Goal: Information Seeking & Learning: Learn about a topic

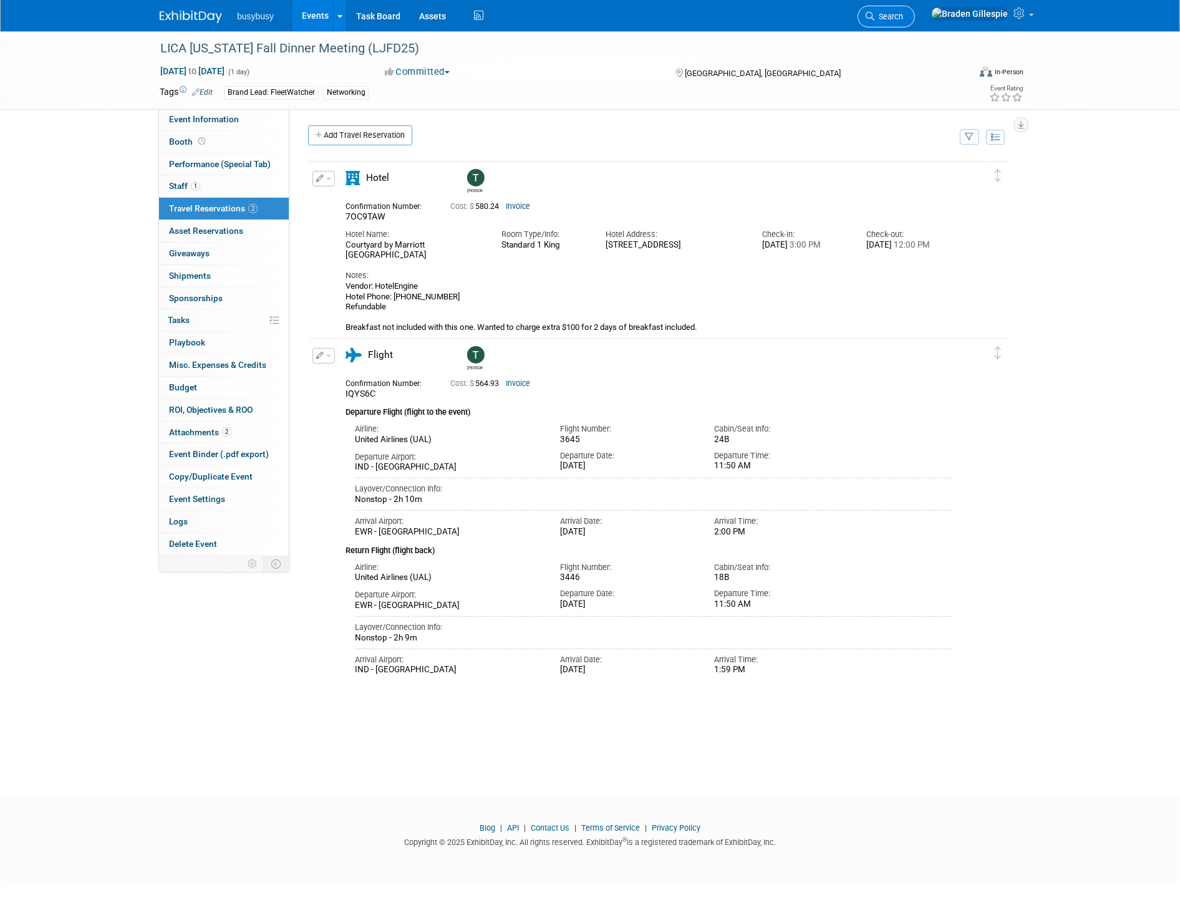
click at [903, 17] on span "Search" at bounding box center [888, 16] width 29 height 9
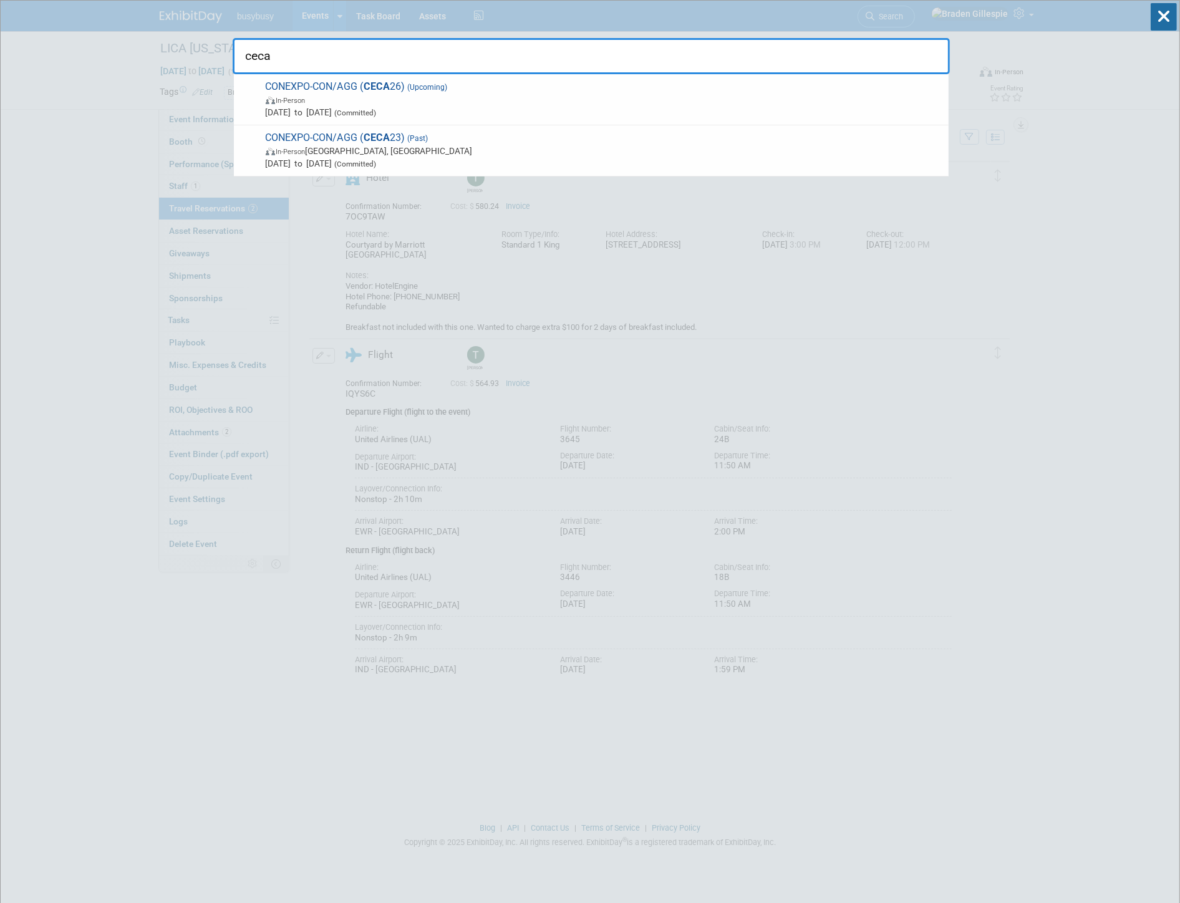
type input "ceca"
click at [889, 139] on span "CONEXPO-CON/AGG ( CECA 23) (Past) In-Person Las Vegas, NV Mar 14, 2023 to Mar 1…" at bounding box center [602, 151] width 680 height 38
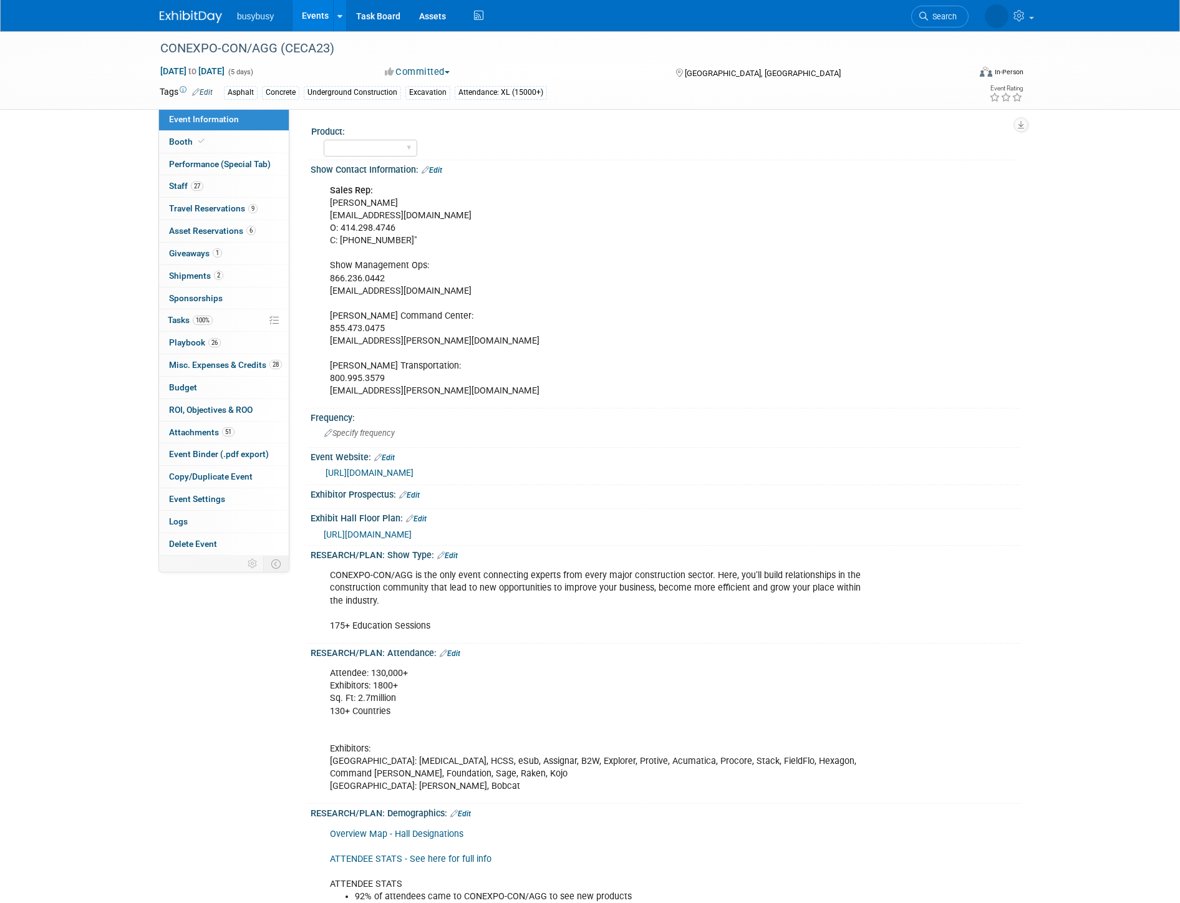
select select "Member"
click at [219, 146] on link "Booth" at bounding box center [224, 142] width 130 height 22
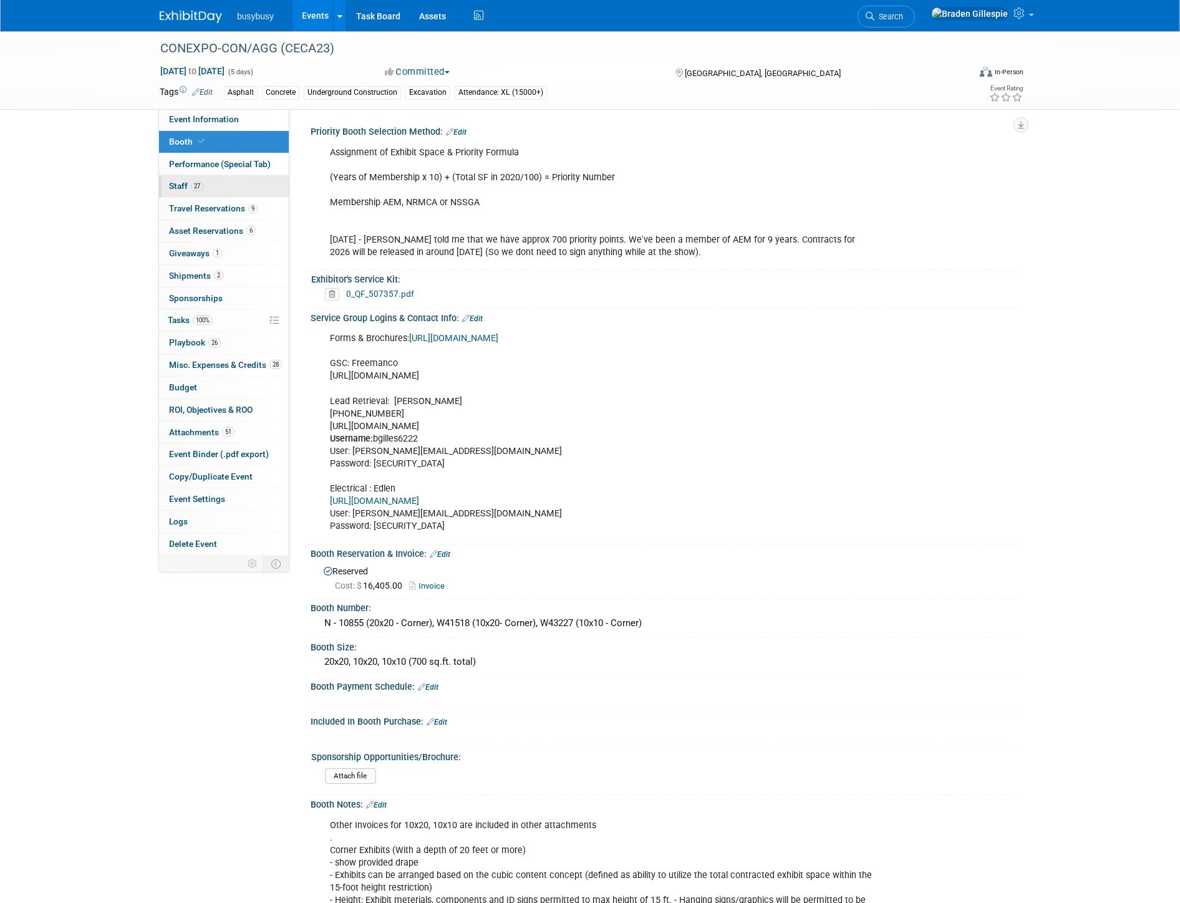
click at [214, 191] on link "27 Staff 27" at bounding box center [224, 186] width 130 height 22
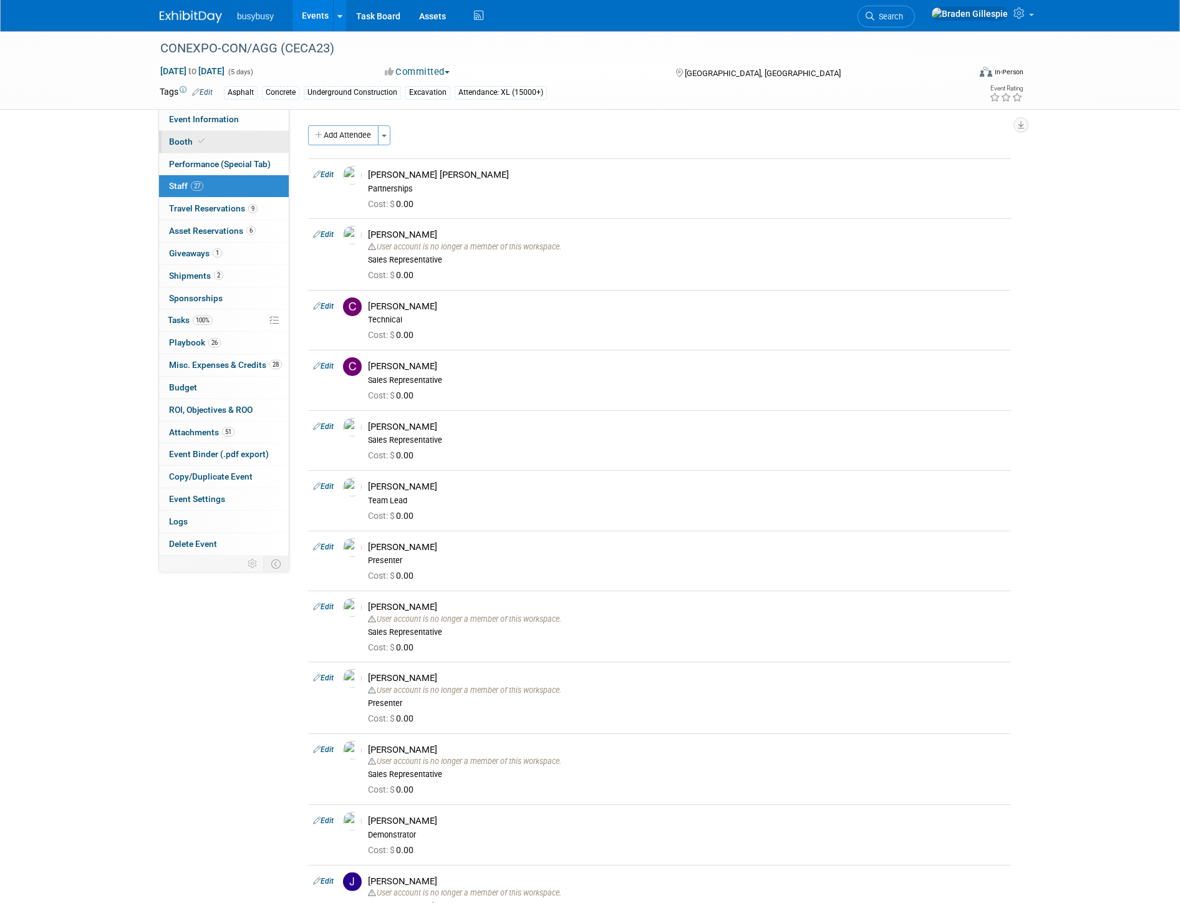
click at [210, 138] on link "Booth" at bounding box center [224, 142] width 130 height 22
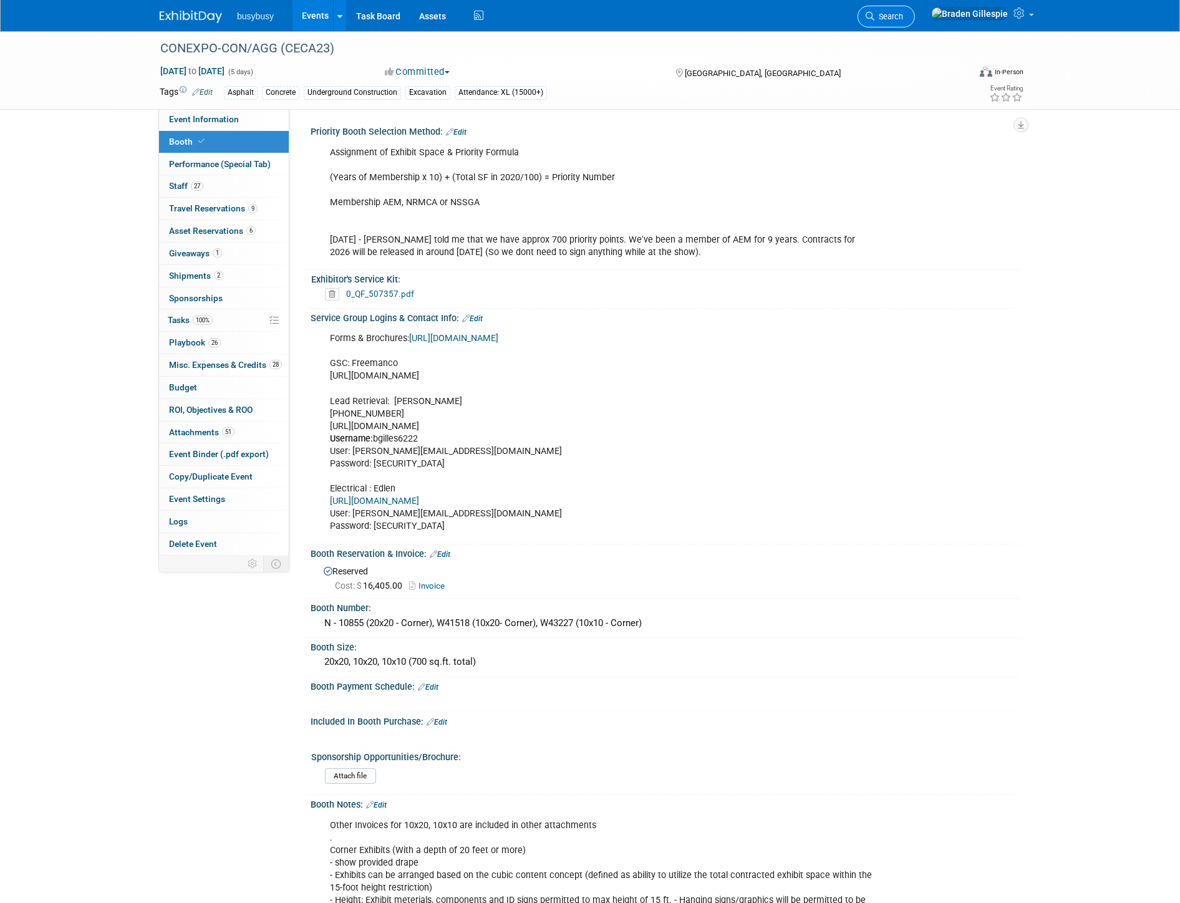
click at [903, 17] on span "Search" at bounding box center [888, 16] width 29 height 9
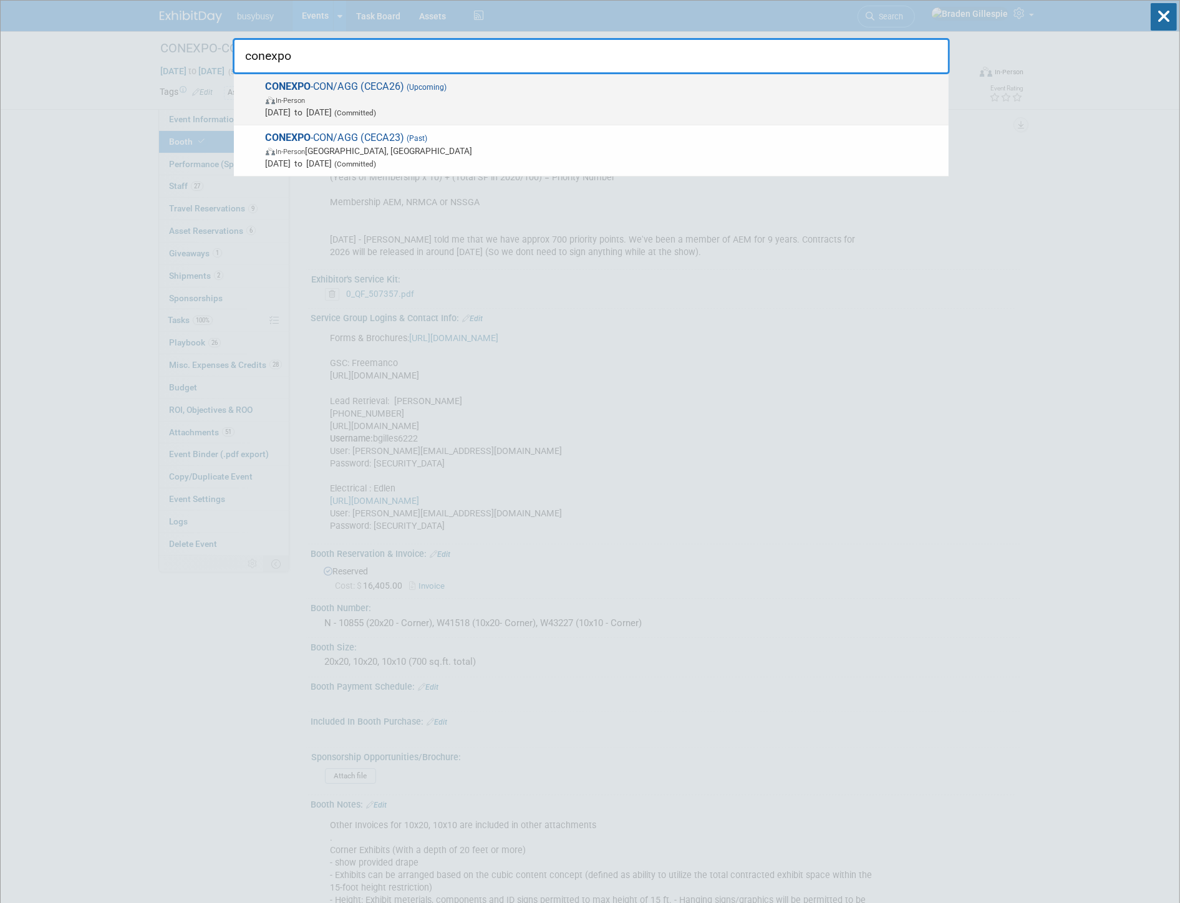
type input "conexpo"
click at [763, 106] on span "Mar 3, 2026 to Mar 7, 2026 (Committed)" at bounding box center [604, 112] width 677 height 12
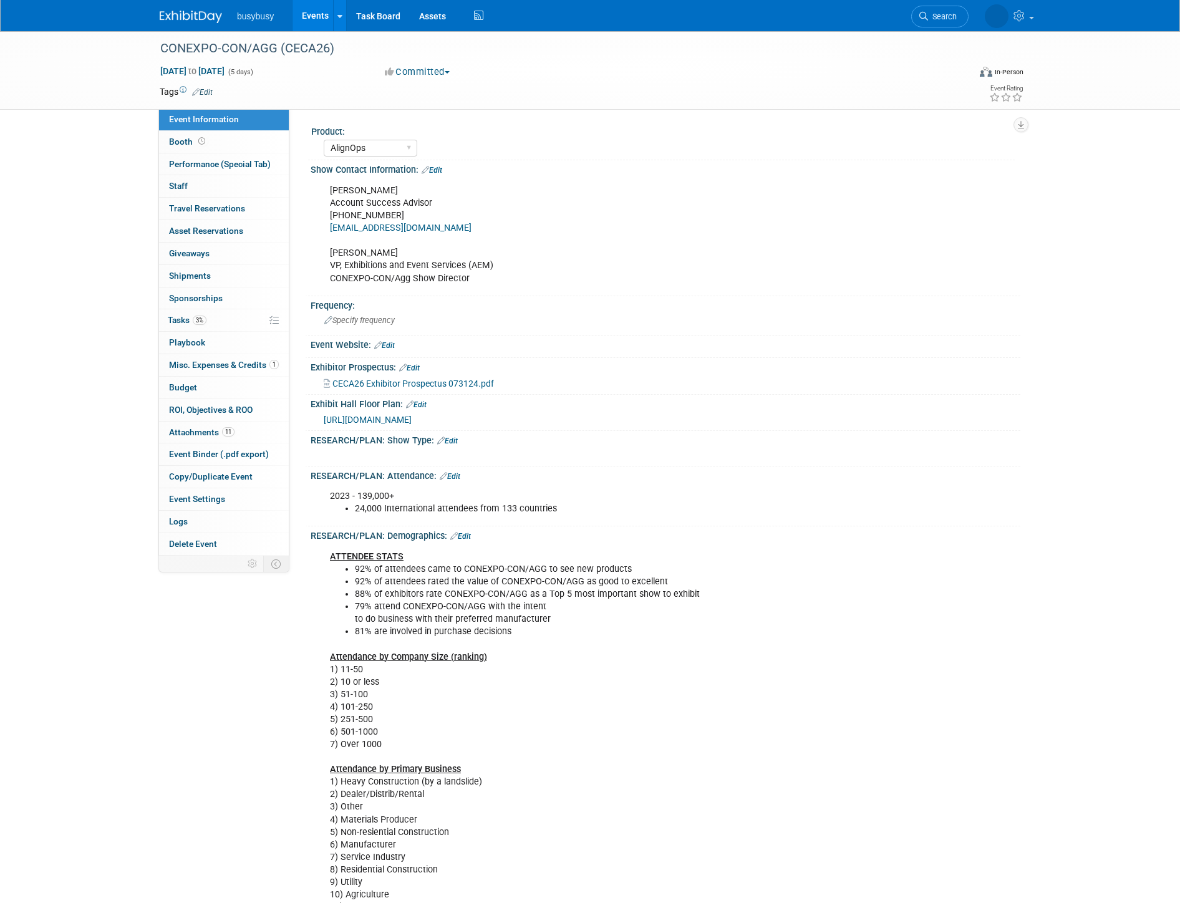
select select "AlignOps"
click at [903, 15] on span "Search" at bounding box center [888, 16] width 29 height 9
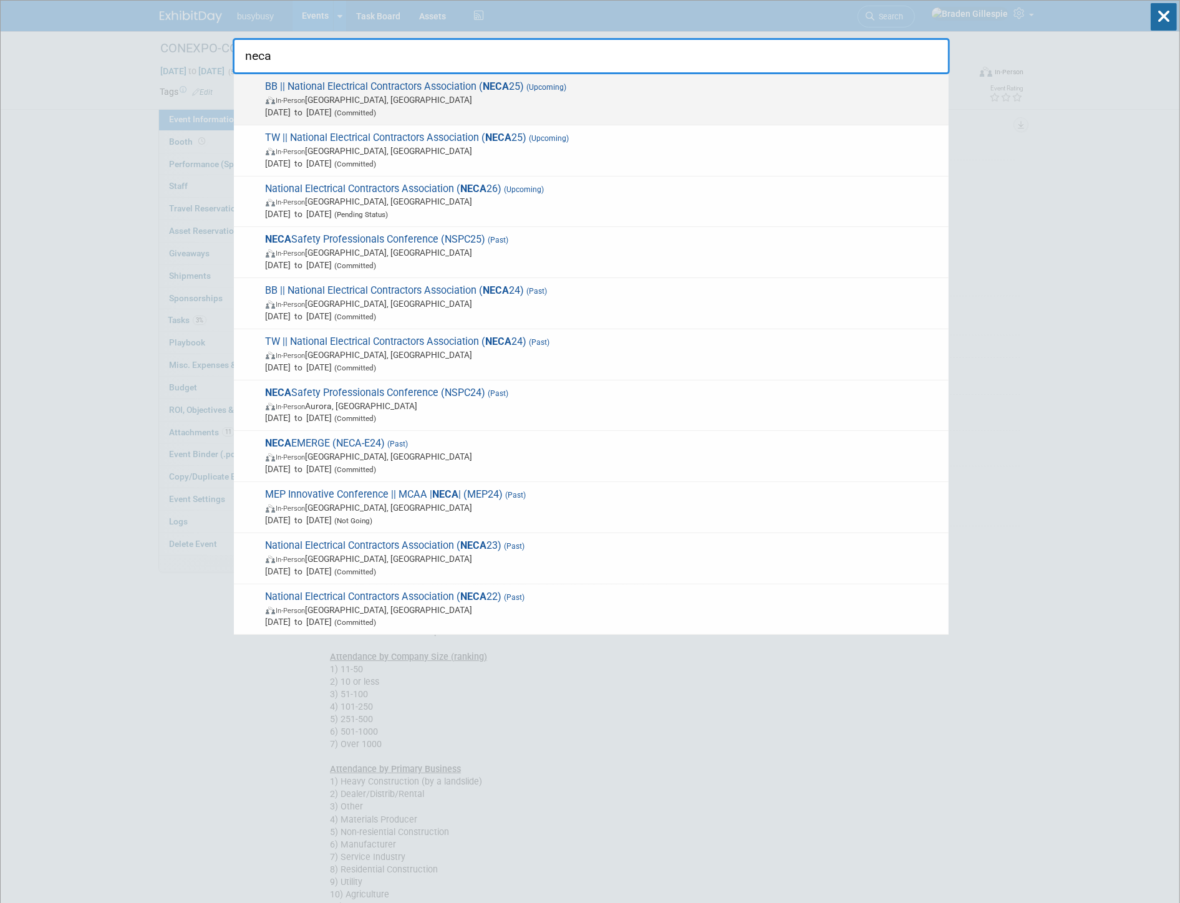
type input "neca"
click at [708, 97] on span "In-Person Chicago, IL" at bounding box center [604, 100] width 677 height 12
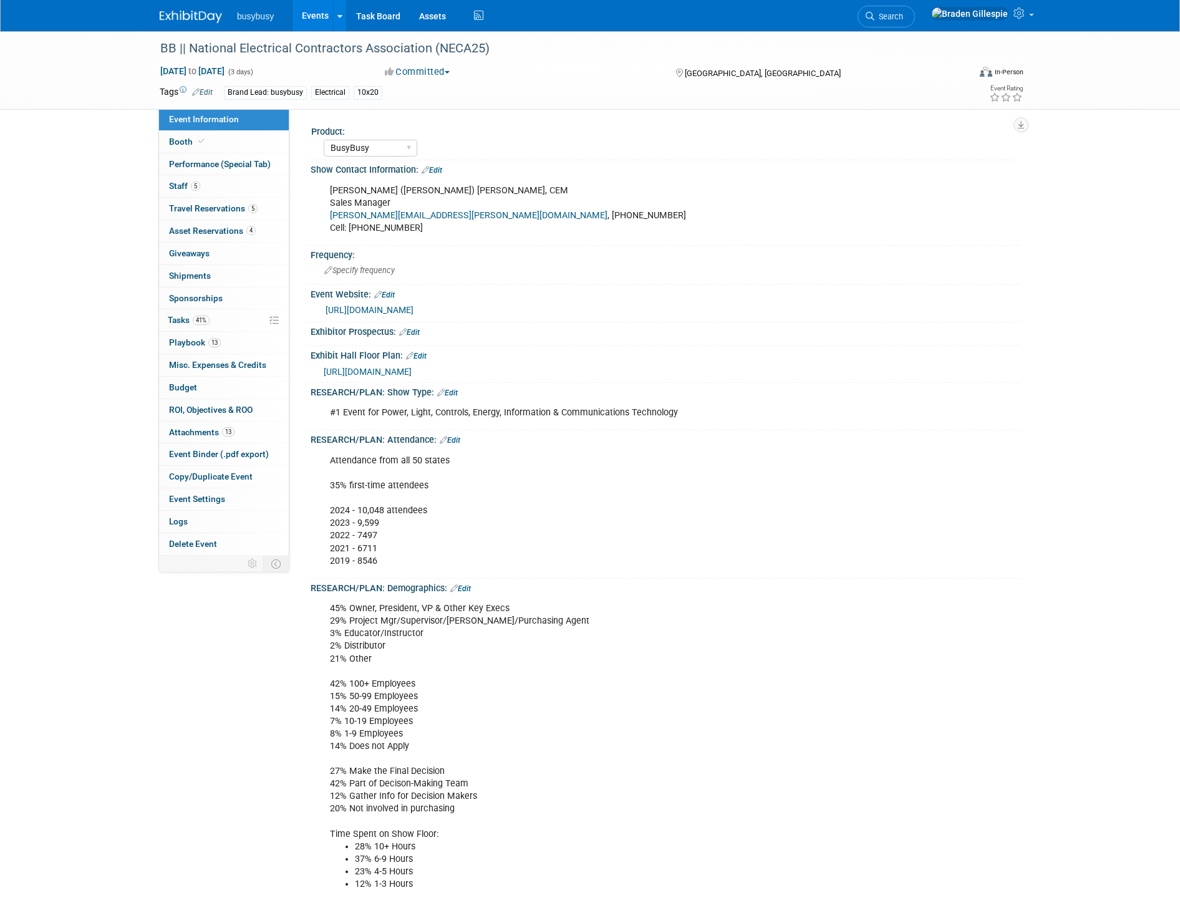
select select "BusyBusy"
click at [221, 140] on link "Booth" at bounding box center [224, 142] width 130 height 22
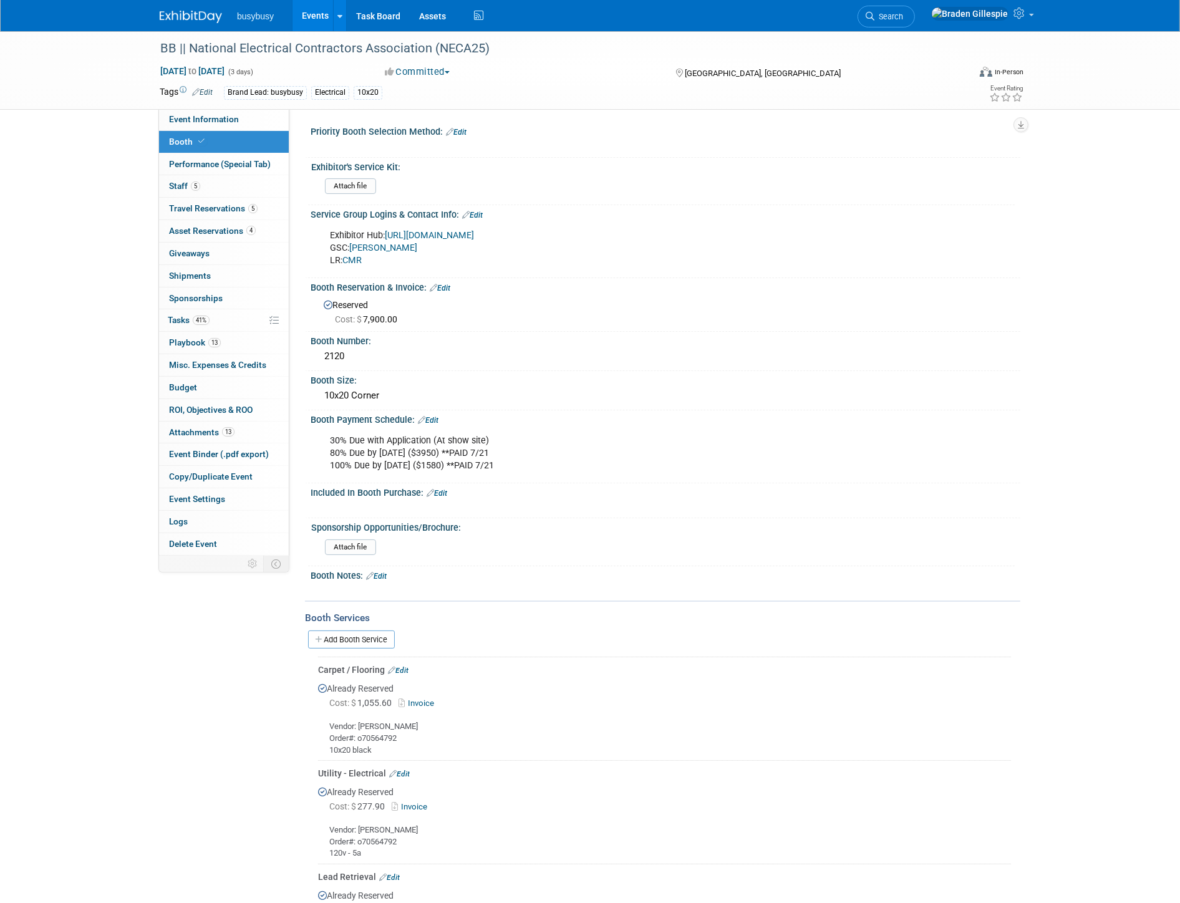
click at [175, 19] on img at bounding box center [191, 17] width 62 height 12
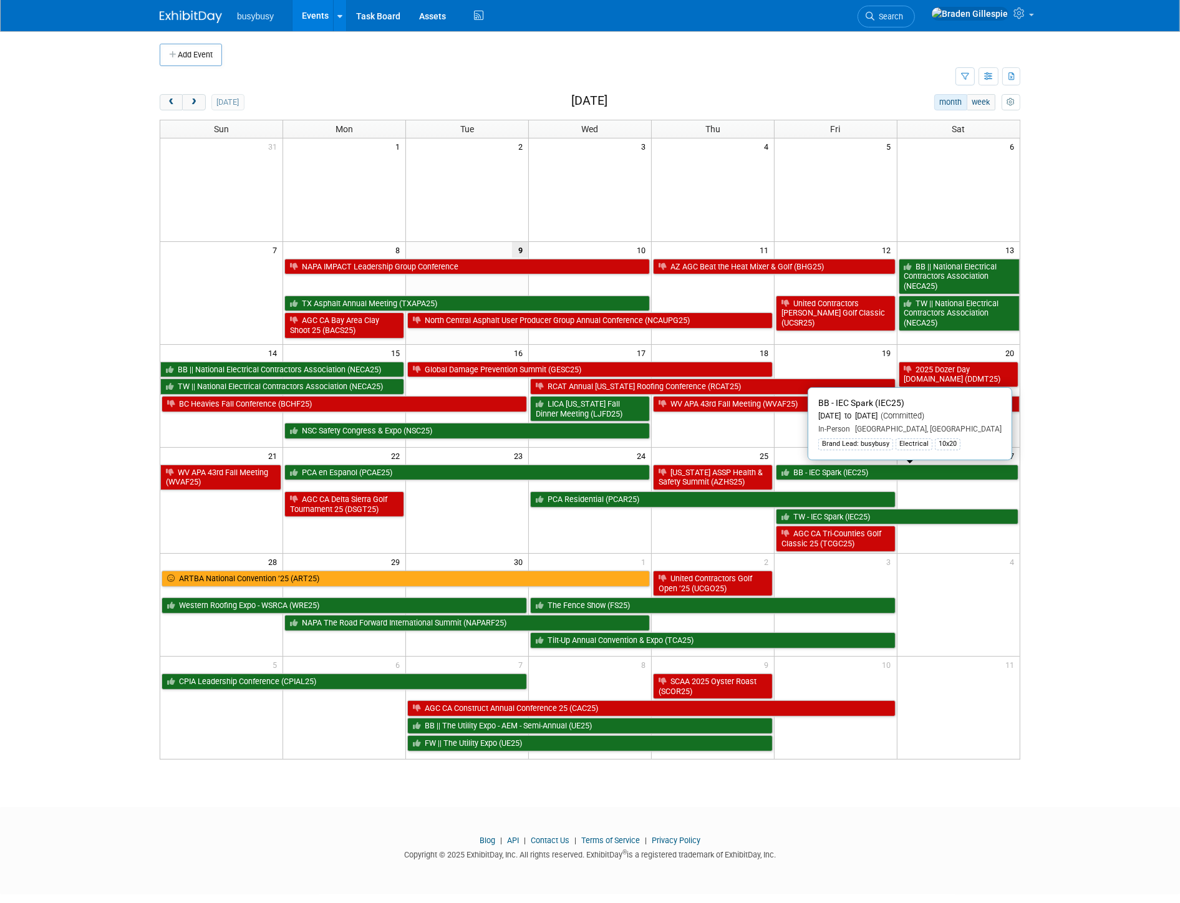
click at [874, 476] on link "BB - IEC Spark (IEC25)" at bounding box center [897, 473] width 243 height 16
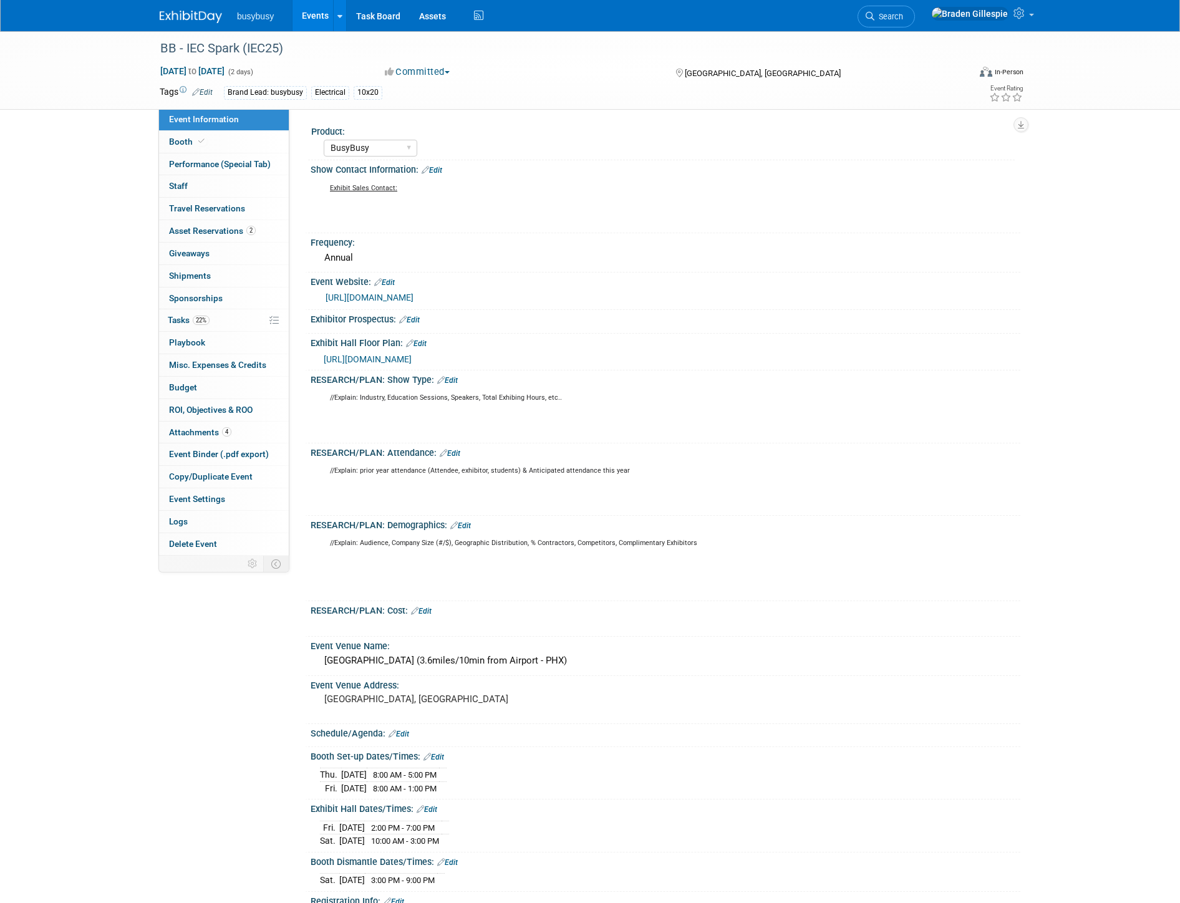
select select "BusyBusy"
click at [1109, 265] on div "BB - IEC Spark (IEC25) [DATE] to [DATE] (2 days) [DATE] to [DATE] Committed Com…" at bounding box center [590, 656] width 1180 height 1250
